Goal: Book appointment/travel/reservation

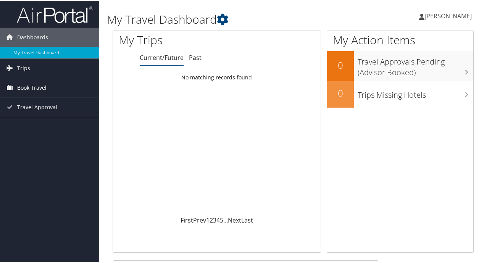
click at [37, 85] on span "Book Travel" at bounding box center [31, 86] width 29 height 19
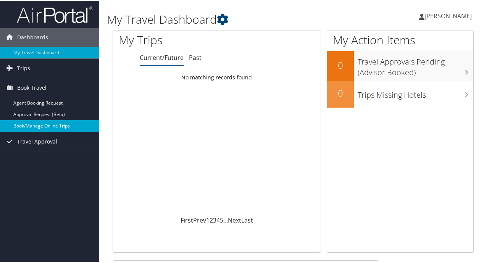
click at [41, 128] on link "Book/Manage Online Trips" at bounding box center [49, 124] width 99 height 11
